Goal: Navigation & Orientation: Find specific page/section

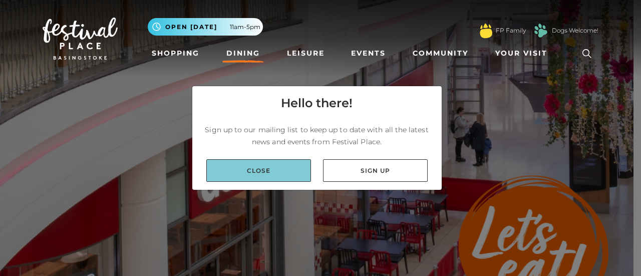
click at [264, 169] on link "Close" at bounding box center [258, 170] width 105 height 23
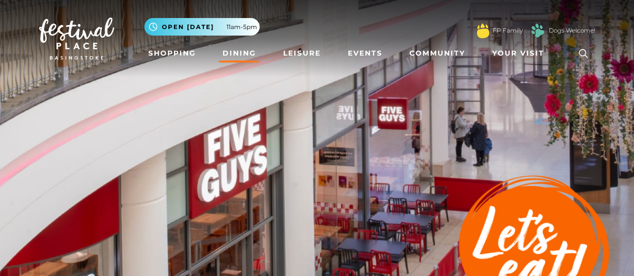
click at [235, 51] on link "Dining" at bounding box center [239, 53] width 42 height 19
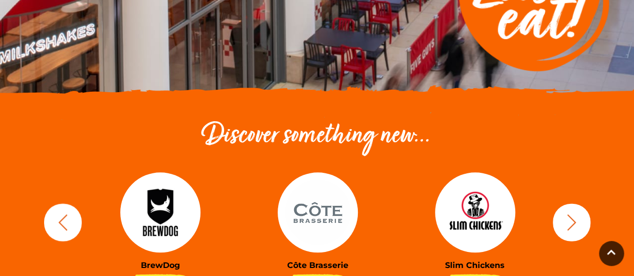
scroll to position [290, 0]
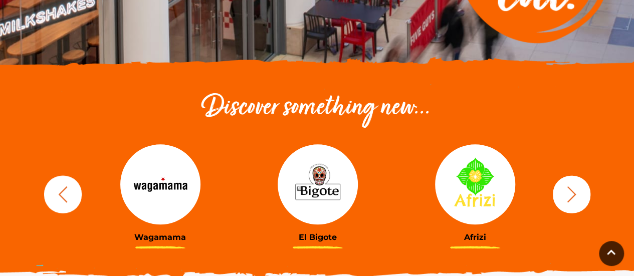
scroll to position [301, 0]
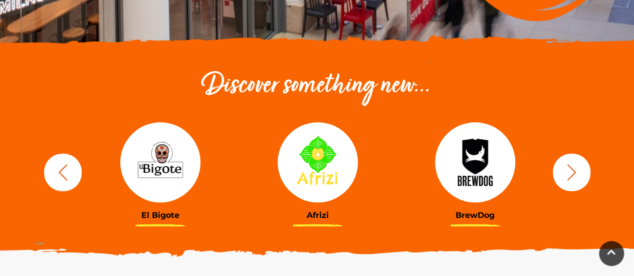
click at [569, 175] on icon "button" at bounding box center [571, 172] width 19 height 19
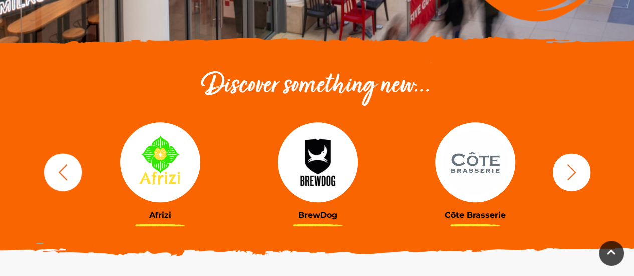
click at [569, 175] on icon "button" at bounding box center [571, 172] width 19 height 19
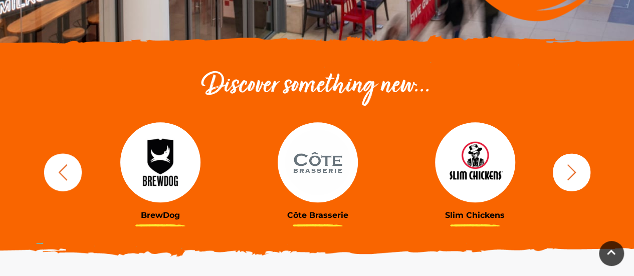
click at [569, 175] on icon "button" at bounding box center [571, 172] width 19 height 19
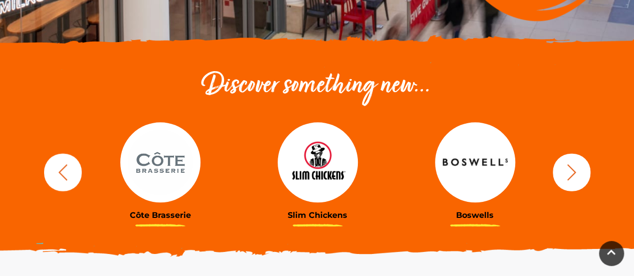
click at [569, 175] on icon "button" at bounding box center [571, 172] width 19 height 19
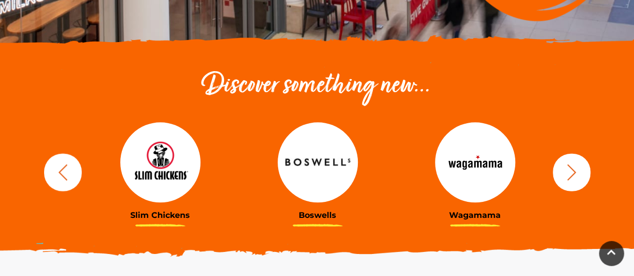
click at [569, 175] on icon "button" at bounding box center [571, 172] width 19 height 19
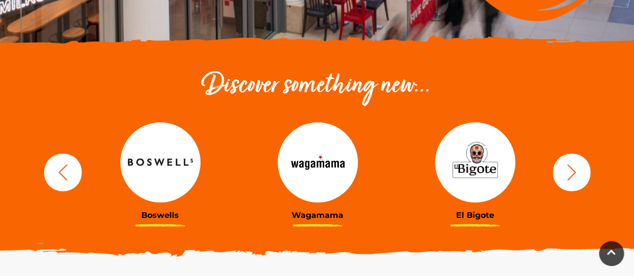
click at [569, 175] on icon "button" at bounding box center [571, 172] width 19 height 19
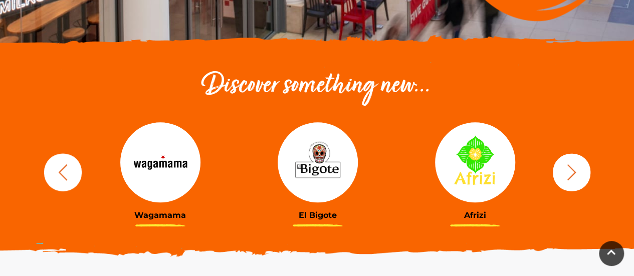
click at [569, 175] on icon "button" at bounding box center [571, 172] width 19 height 19
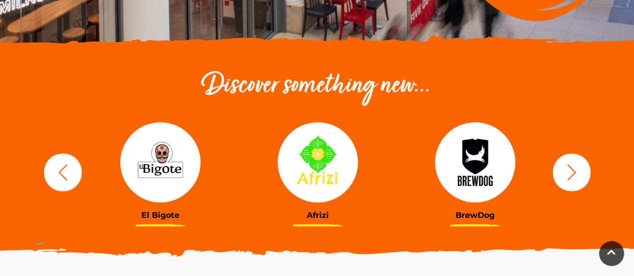
click at [569, 175] on icon "button" at bounding box center [571, 172] width 19 height 19
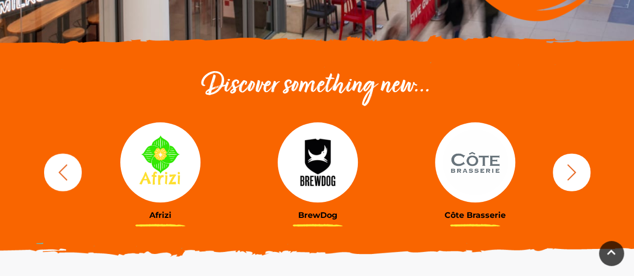
click at [569, 175] on icon "button" at bounding box center [571, 172] width 19 height 19
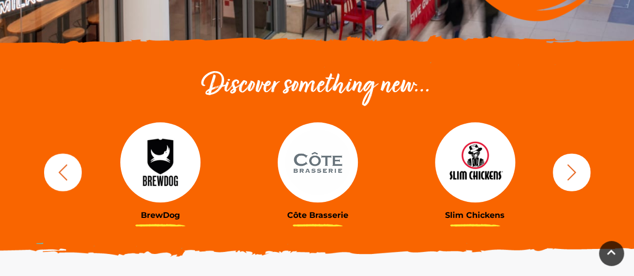
click at [569, 175] on icon "button" at bounding box center [571, 172] width 19 height 19
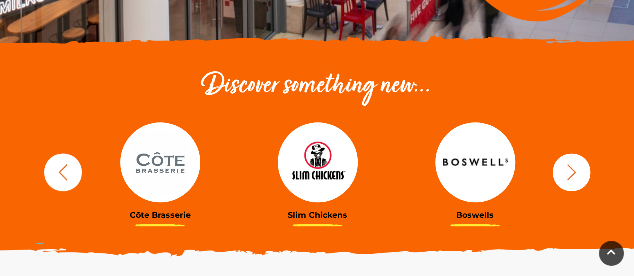
click at [569, 175] on icon "button" at bounding box center [571, 172] width 19 height 19
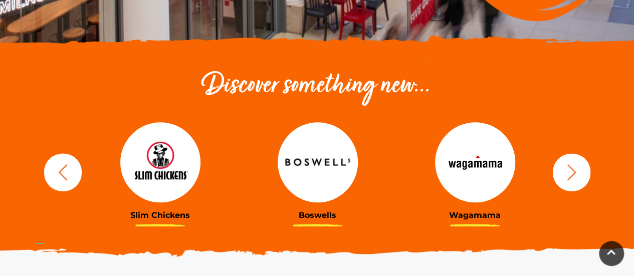
click at [569, 175] on icon "button" at bounding box center [571, 172] width 19 height 19
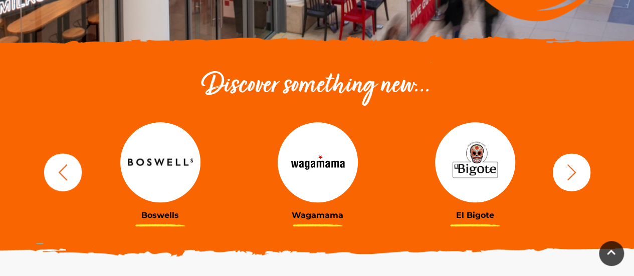
click at [569, 175] on icon "button" at bounding box center [571, 172] width 19 height 19
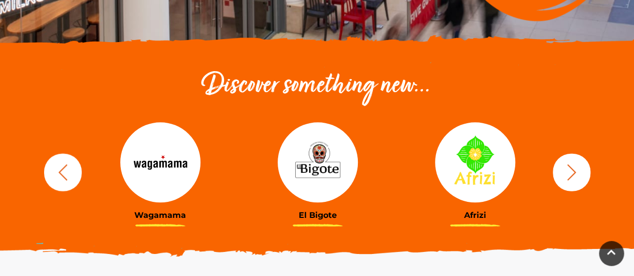
click at [474, 165] on img at bounding box center [475, 162] width 80 height 80
